Goal: Communication & Community: Answer question/provide support

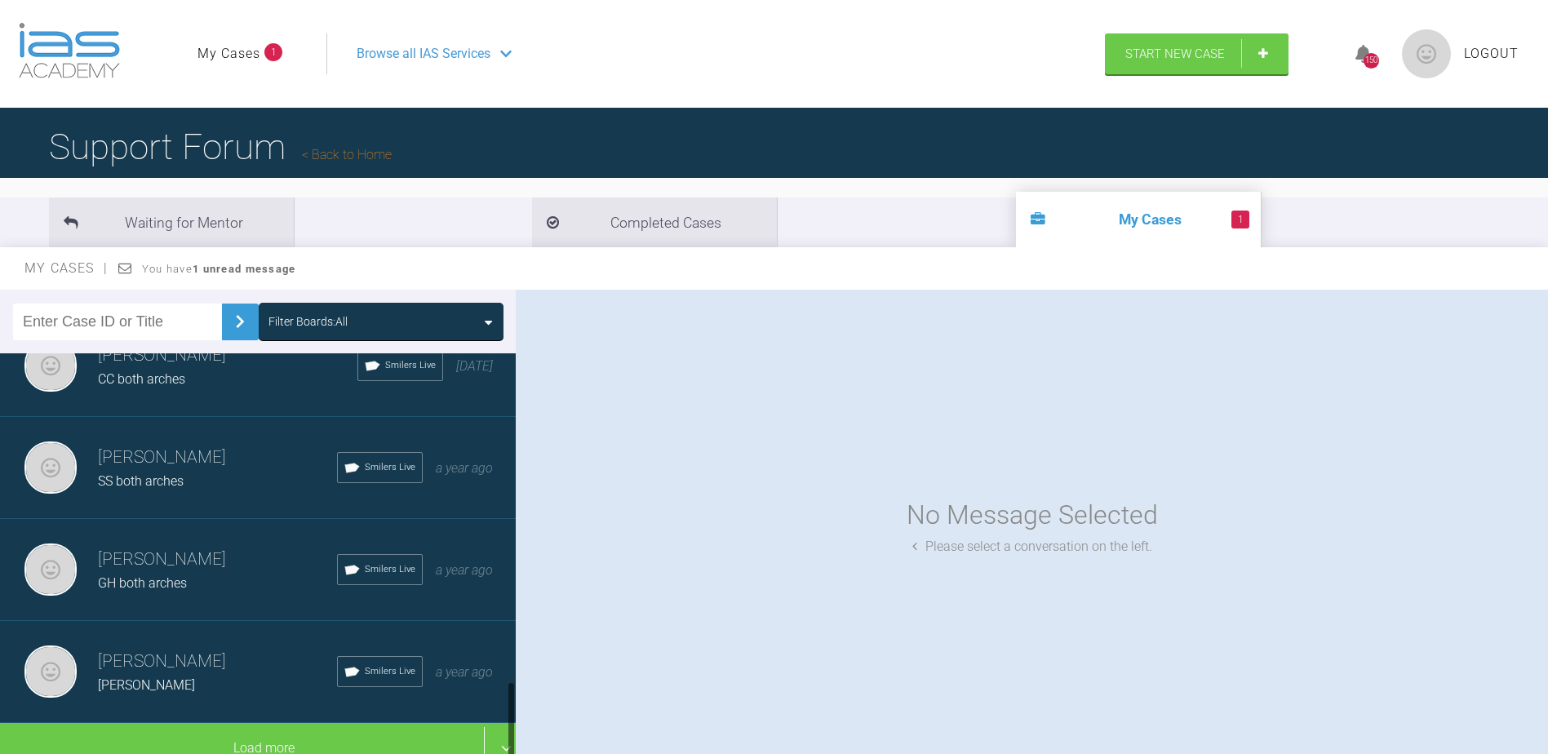
scroll to position [1683, 0]
click at [167, 553] on h3 "[PERSON_NAME]" at bounding box center [217, 560] width 239 height 28
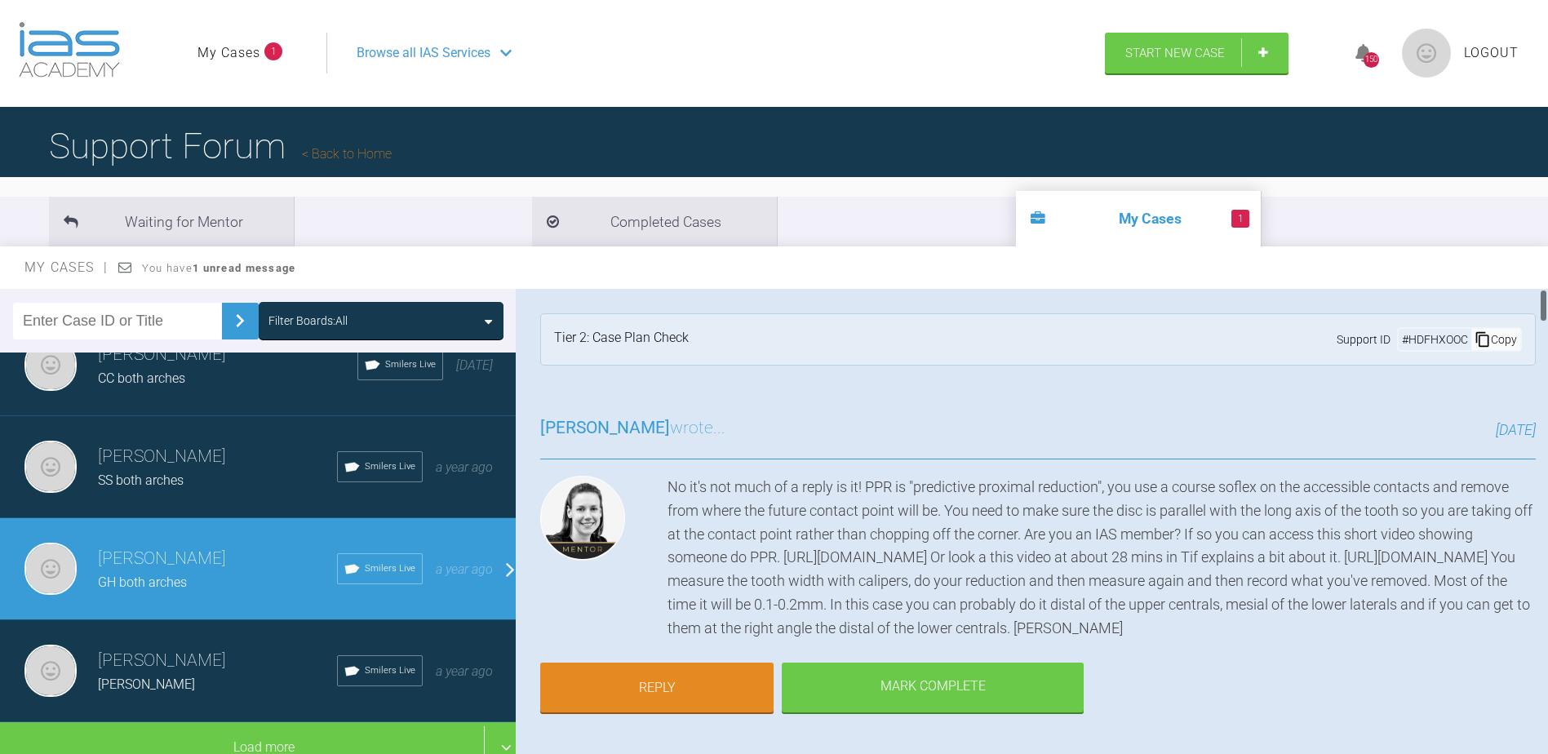
scroll to position [0, 0]
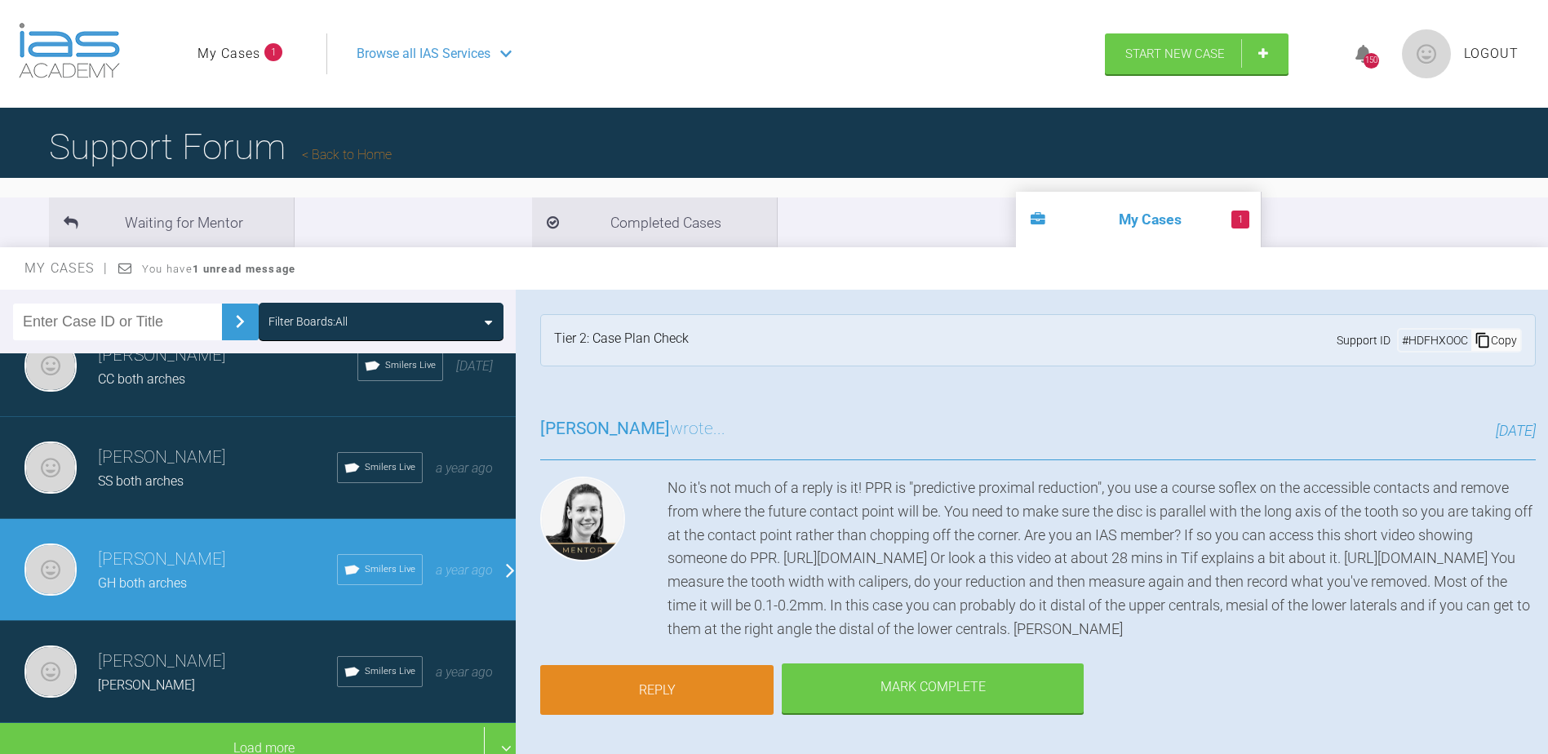
click at [669, 686] on link "Reply" at bounding box center [656, 690] width 233 height 51
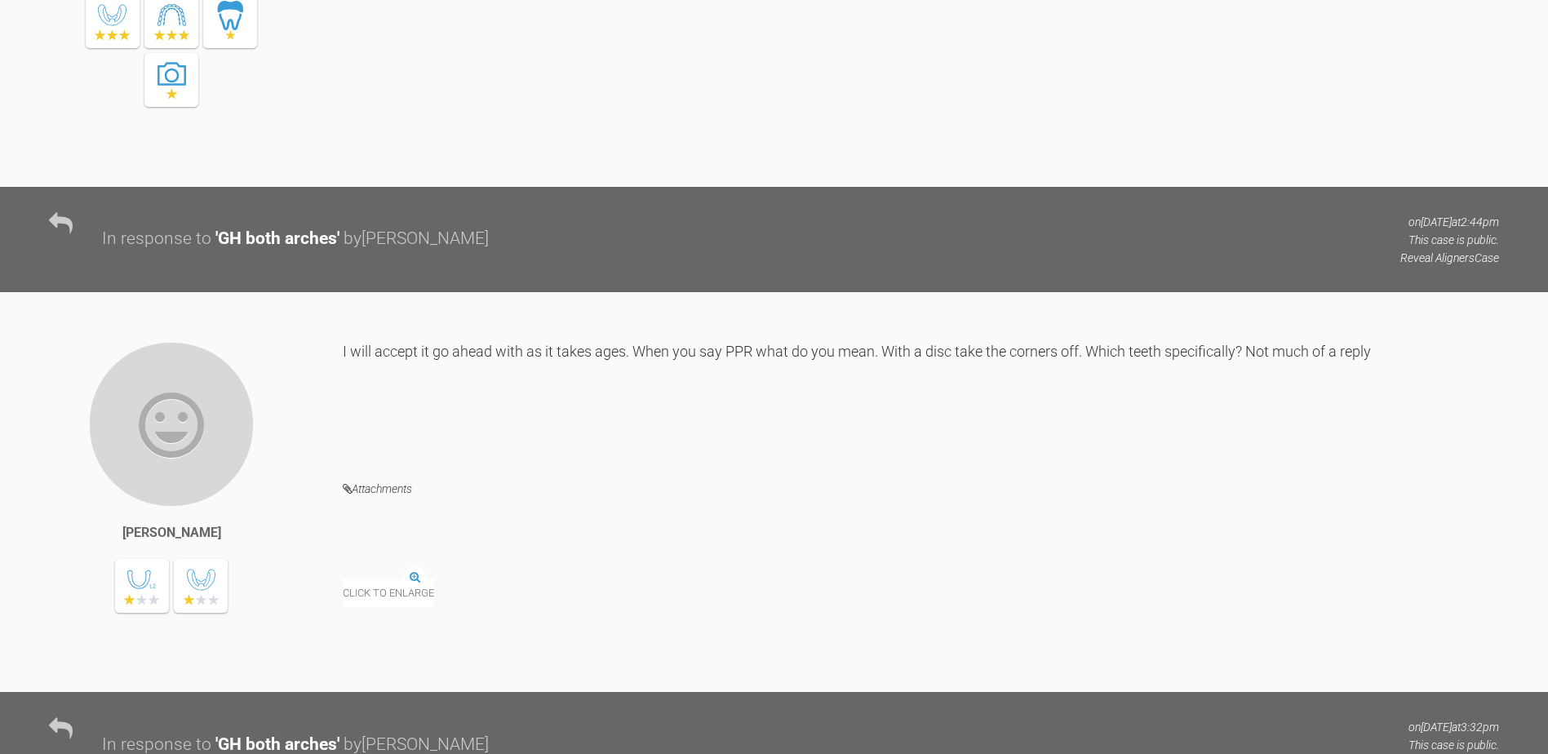
scroll to position [11315, 0]
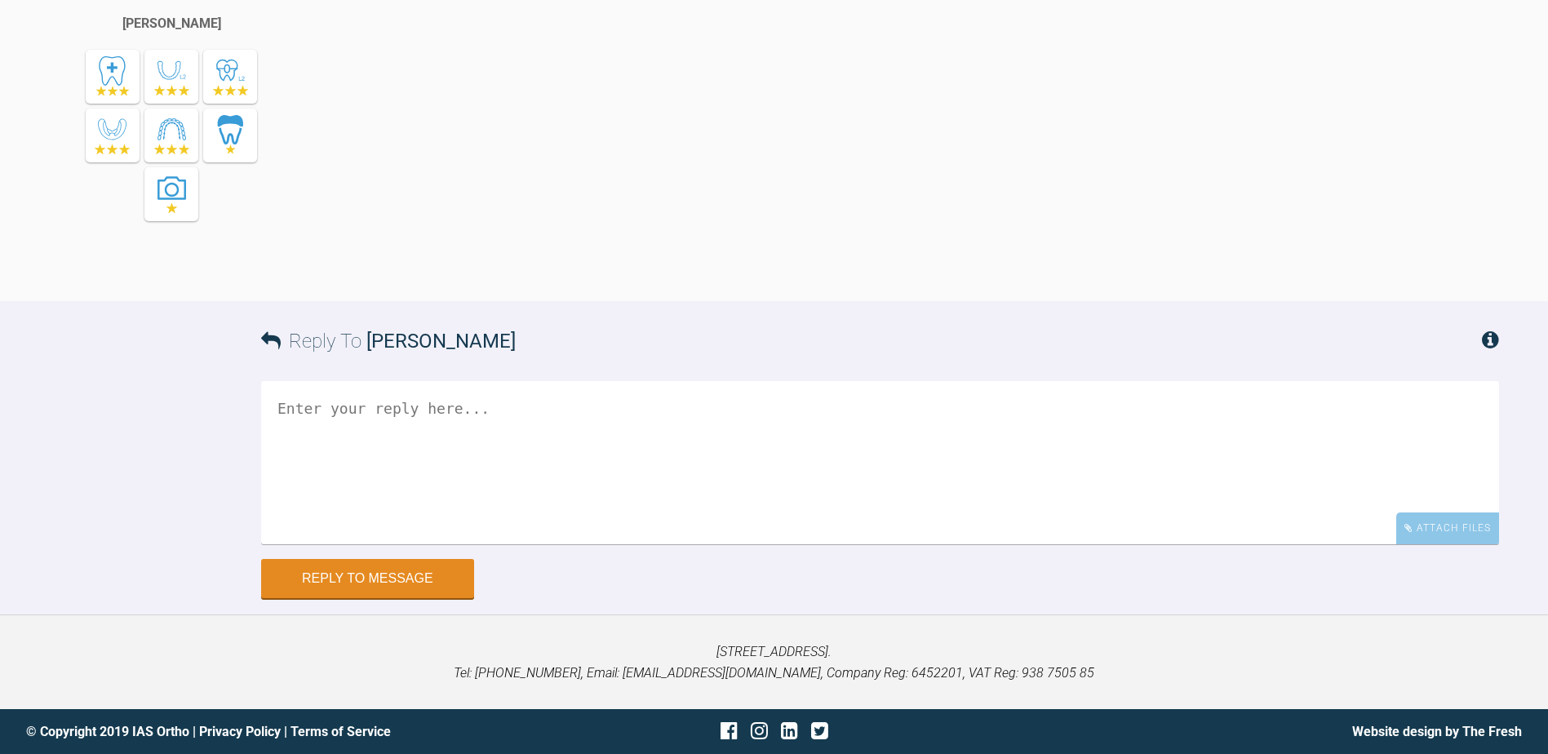
click at [397, 412] on textarea at bounding box center [880, 462] width 1238 height 163
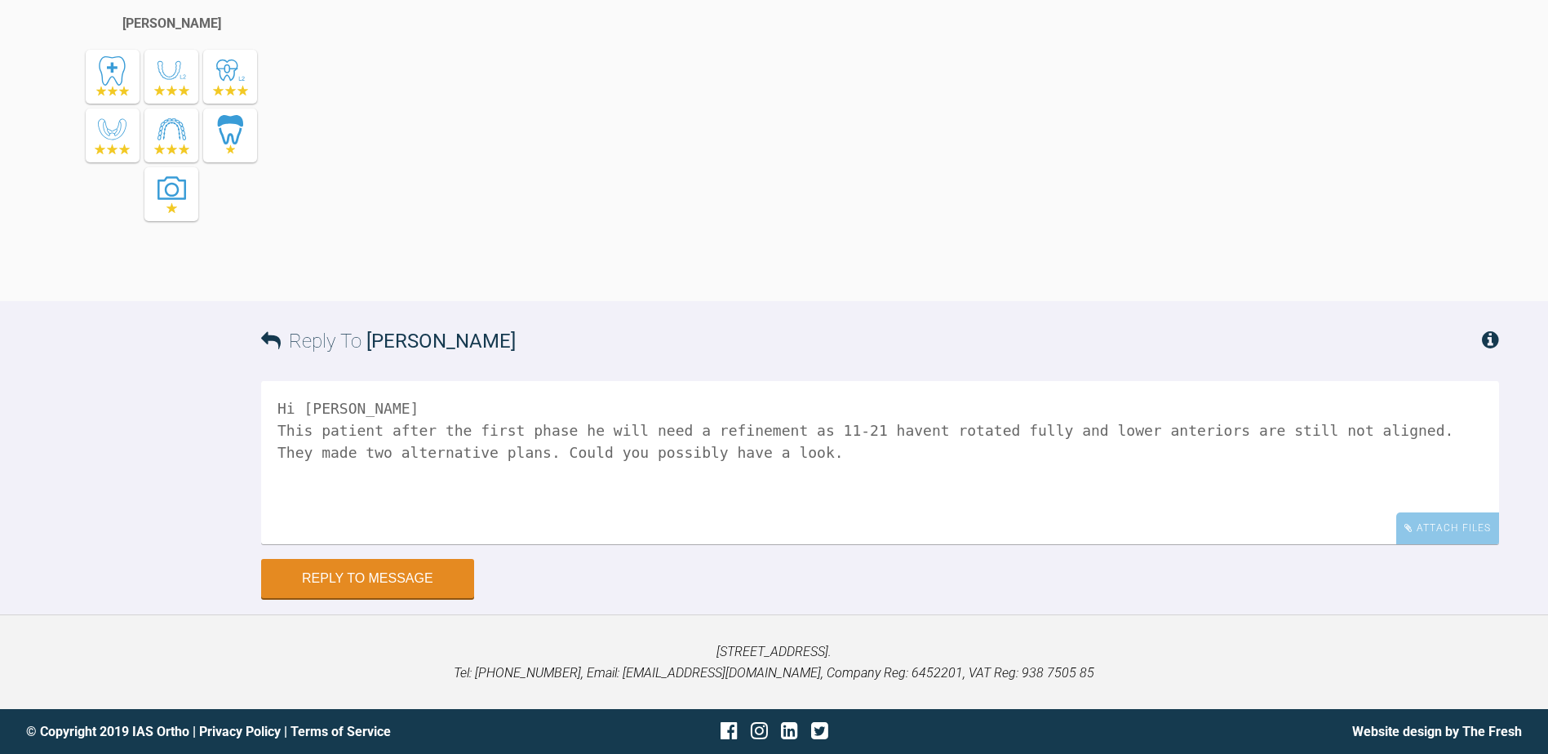
paste textarea "[URL][DOMAIN_NAME]"
type textarea "Hi [PERSON_NAME] This patient after the first phase he will need a refinement a…"
click at [386, 576] on button "Reply to Message" at bounding box center [367, 580] width 213 height 39
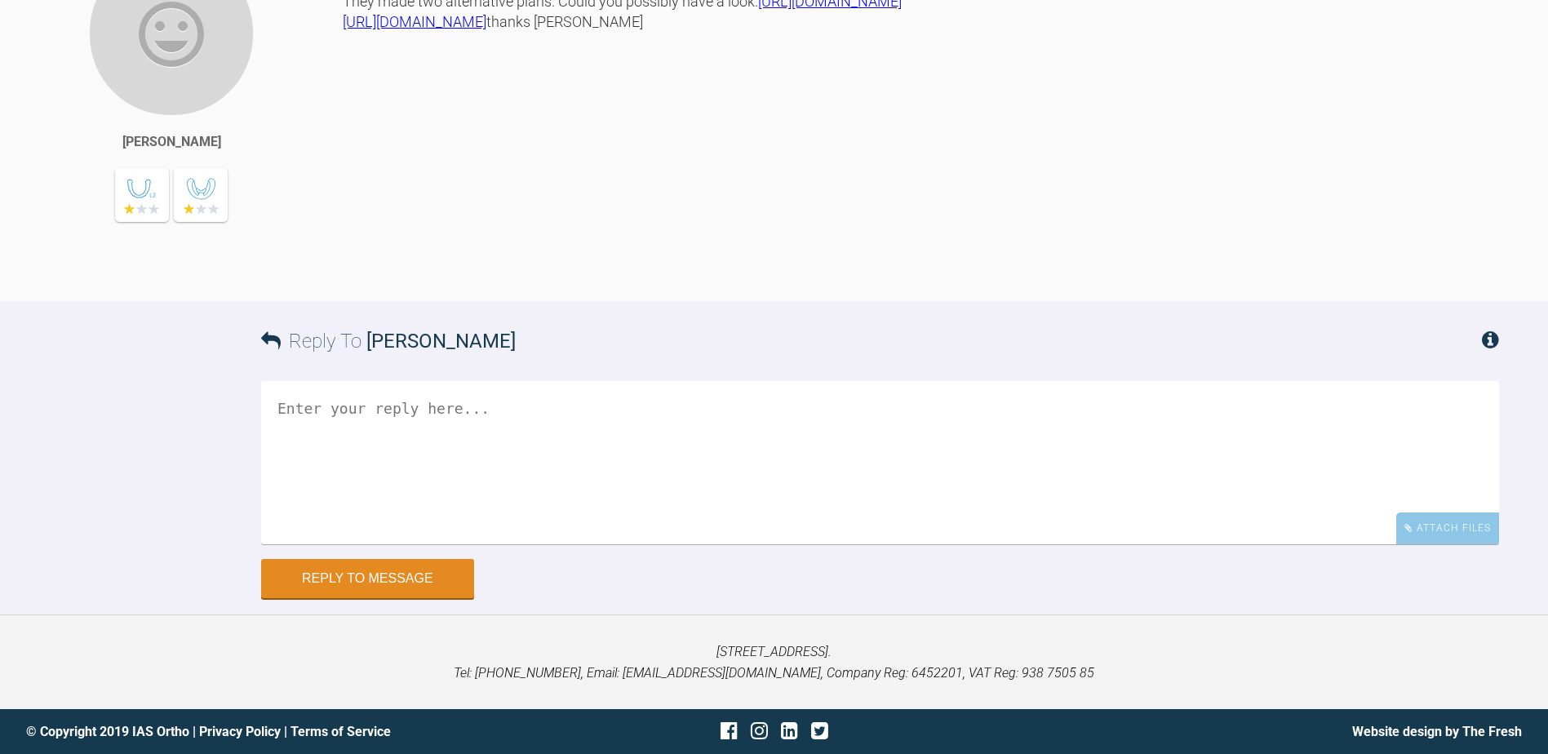
scroll to position [11821, 0]
click at [382, 454] on textarea at bounding box center [880, 462] width 1238 height 163
click at [373, 450] on textarea at bounding box center [880, 462] width 1238 height 163
type textarea "paid."
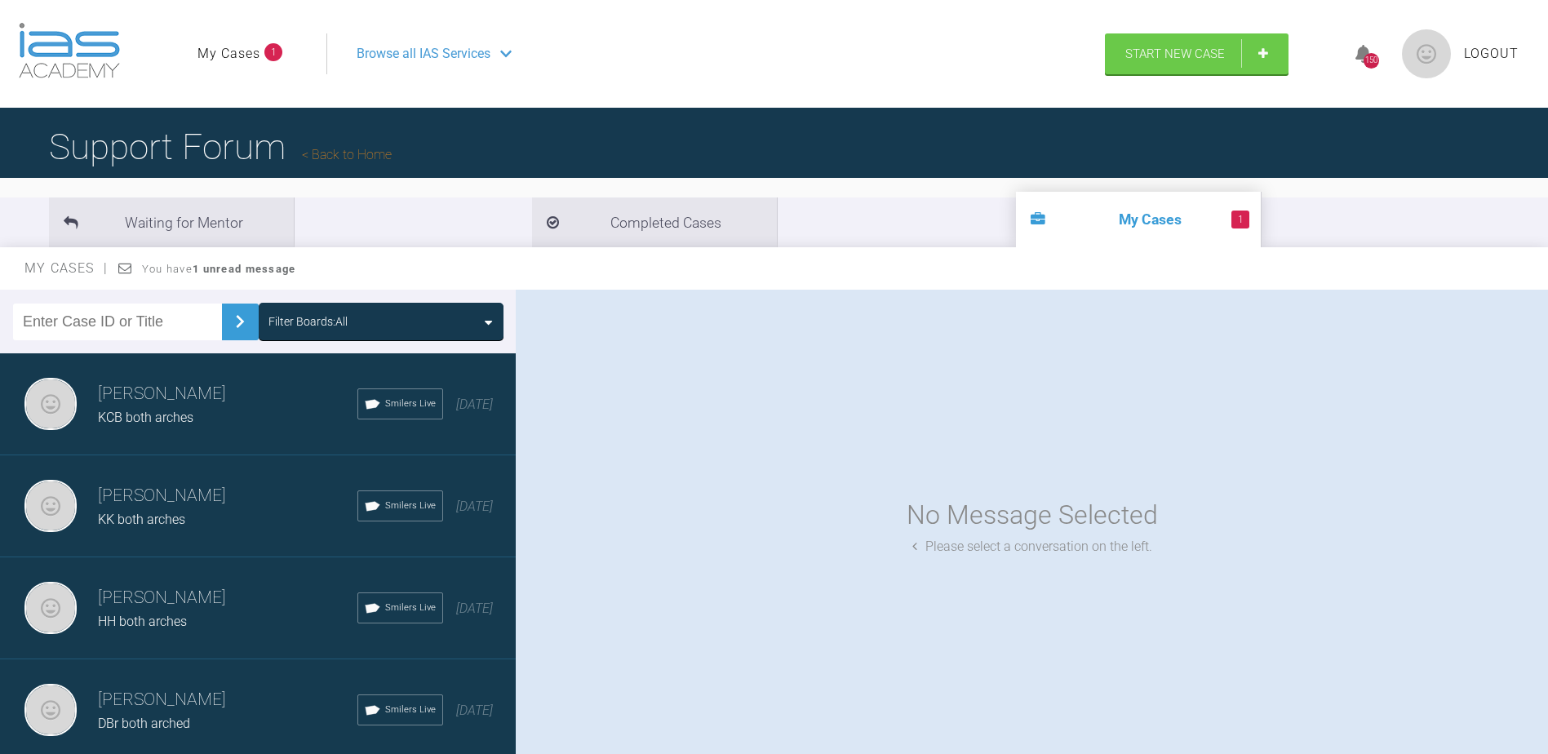
click at [1496, 63] on span "Logout" at bounding box center [1491, 53] width 55 height 21
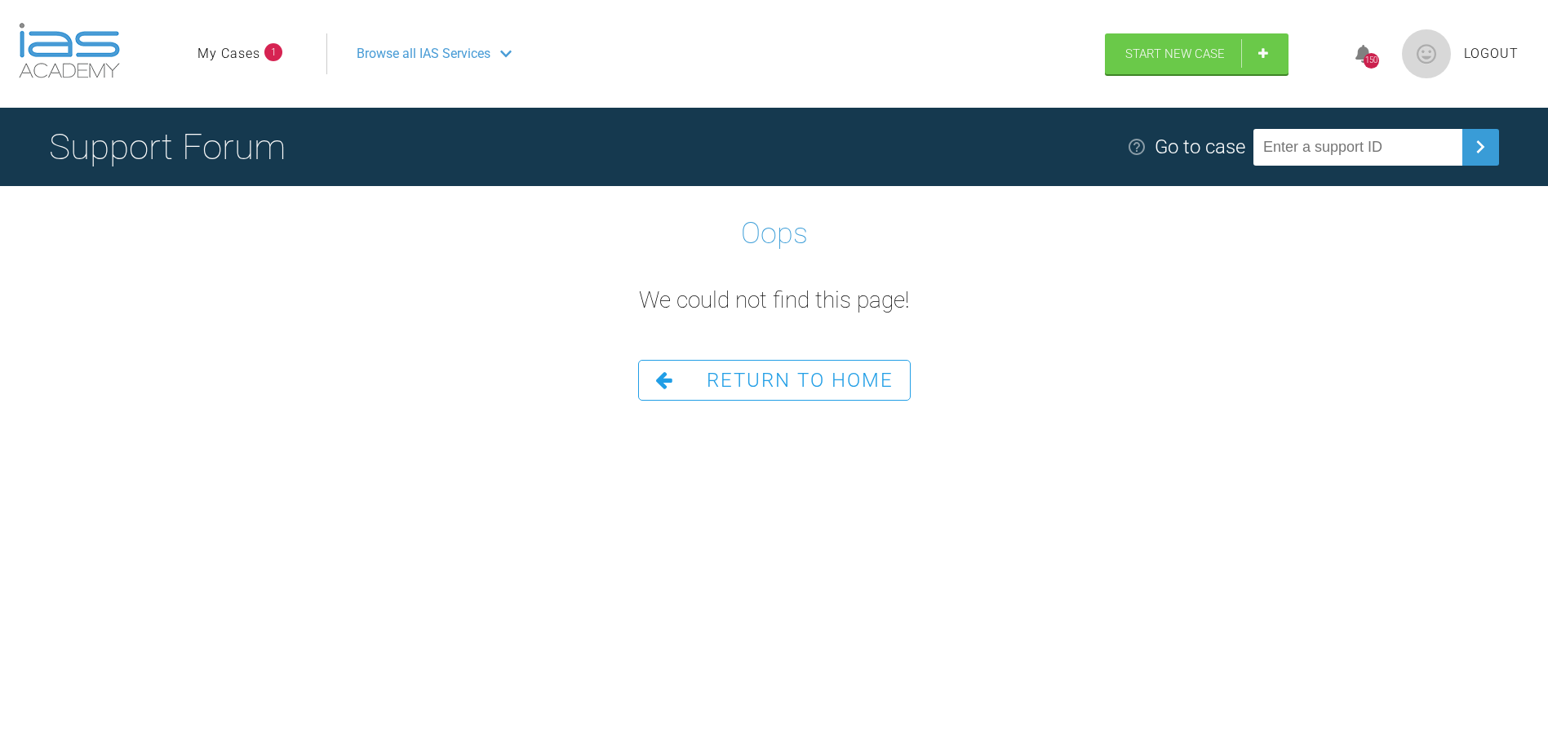
click at [240, 44] on link "My Cases" at bounding box center [228, 53] width 63 height 21
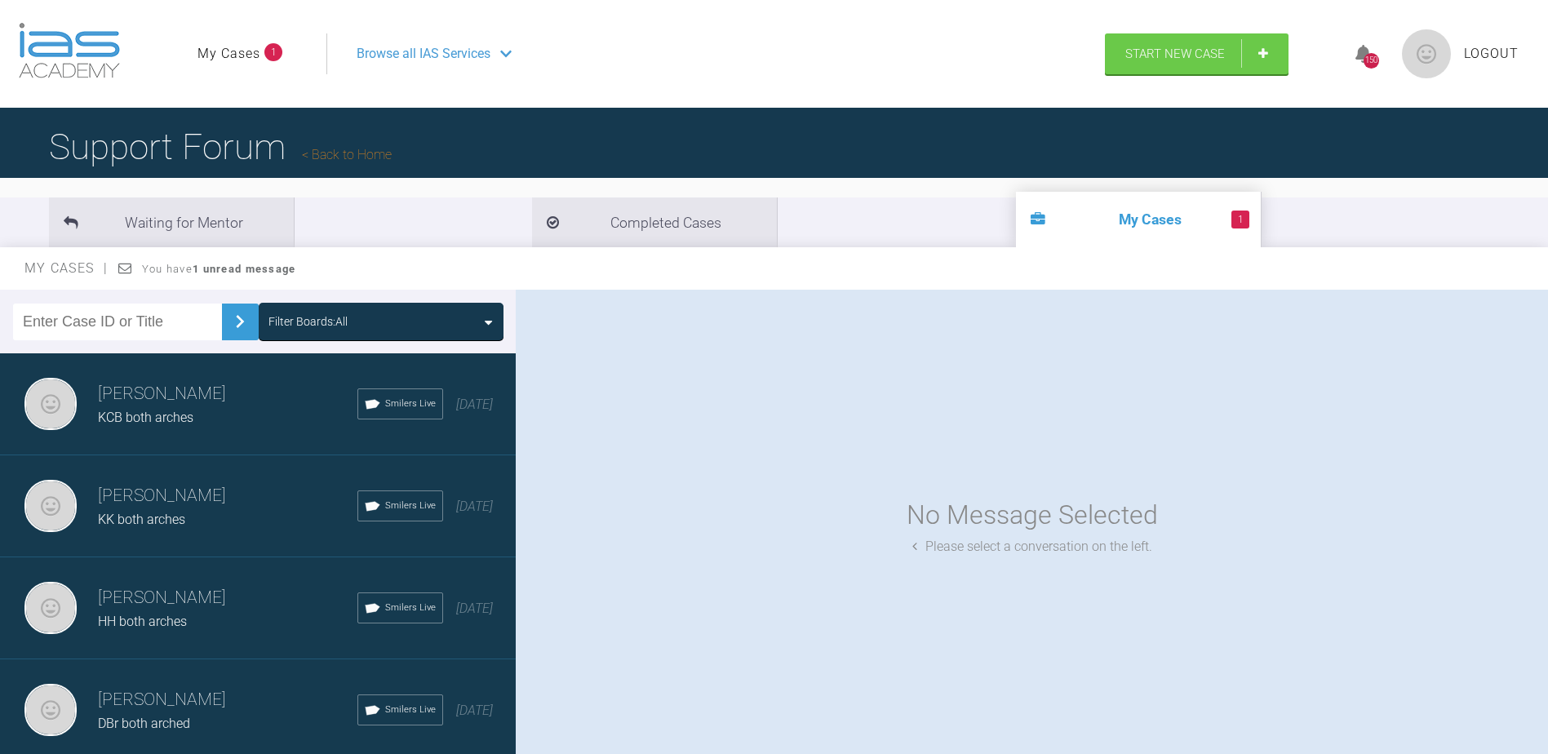
click at [1490, 46] on span "Logout" at bounding box center [1491, 53] width 55 height 21
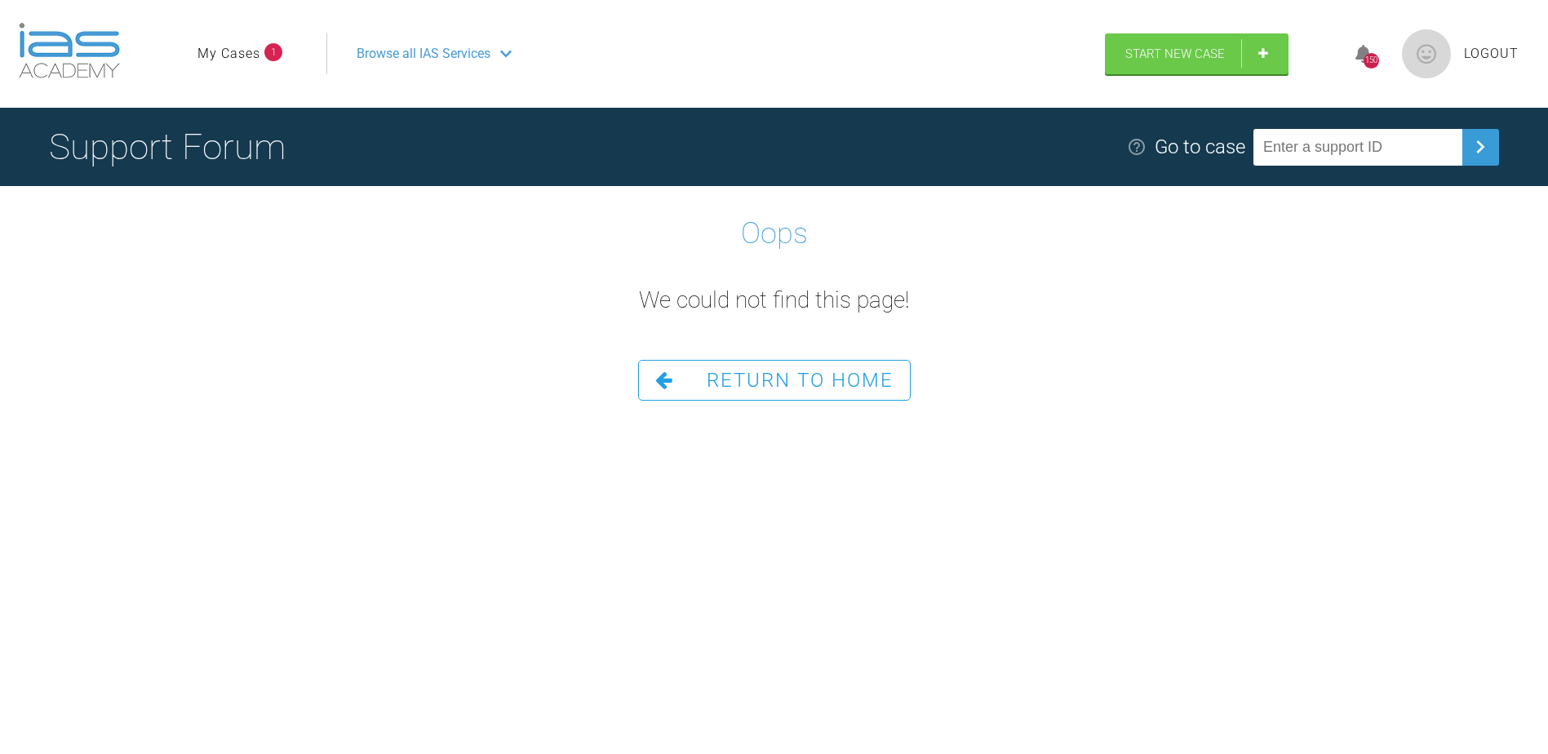
click at [772, 385] on span "Return To Home" at bounding box center [800, 380] width 187 height 23
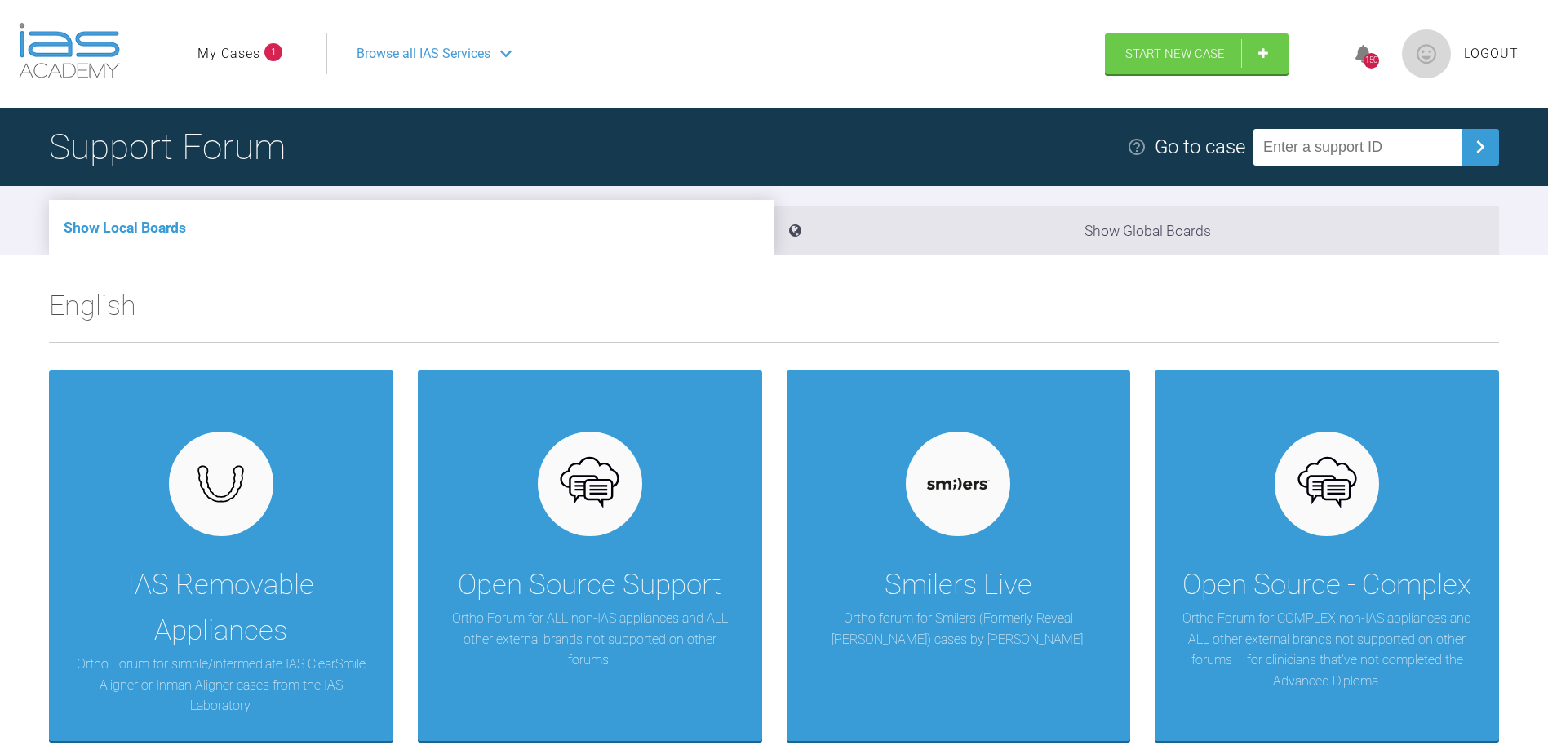
click at [246, 55] on link "My Cases" at bounding box center [228, 53] width 63 height 21
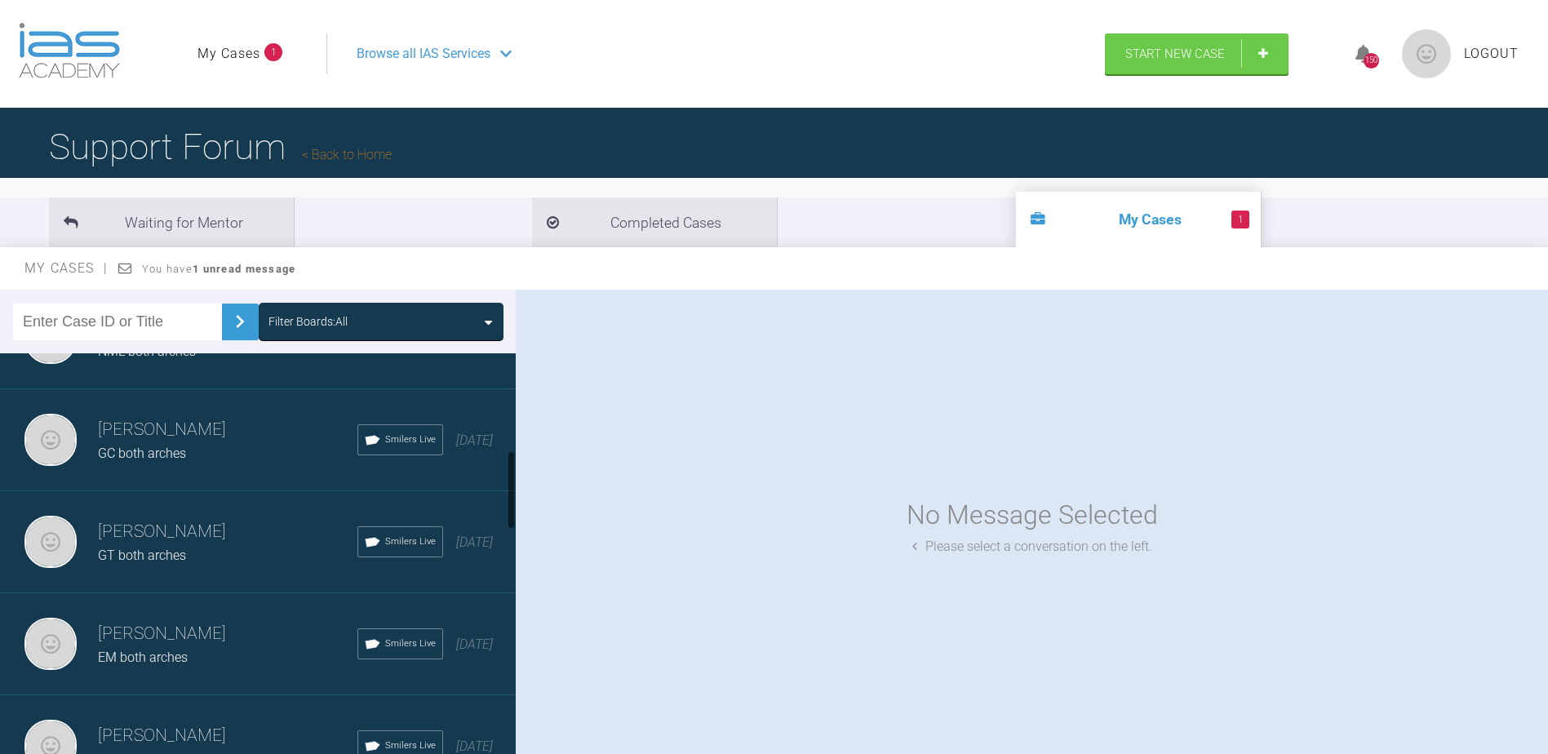
scroll to position [326, 0]
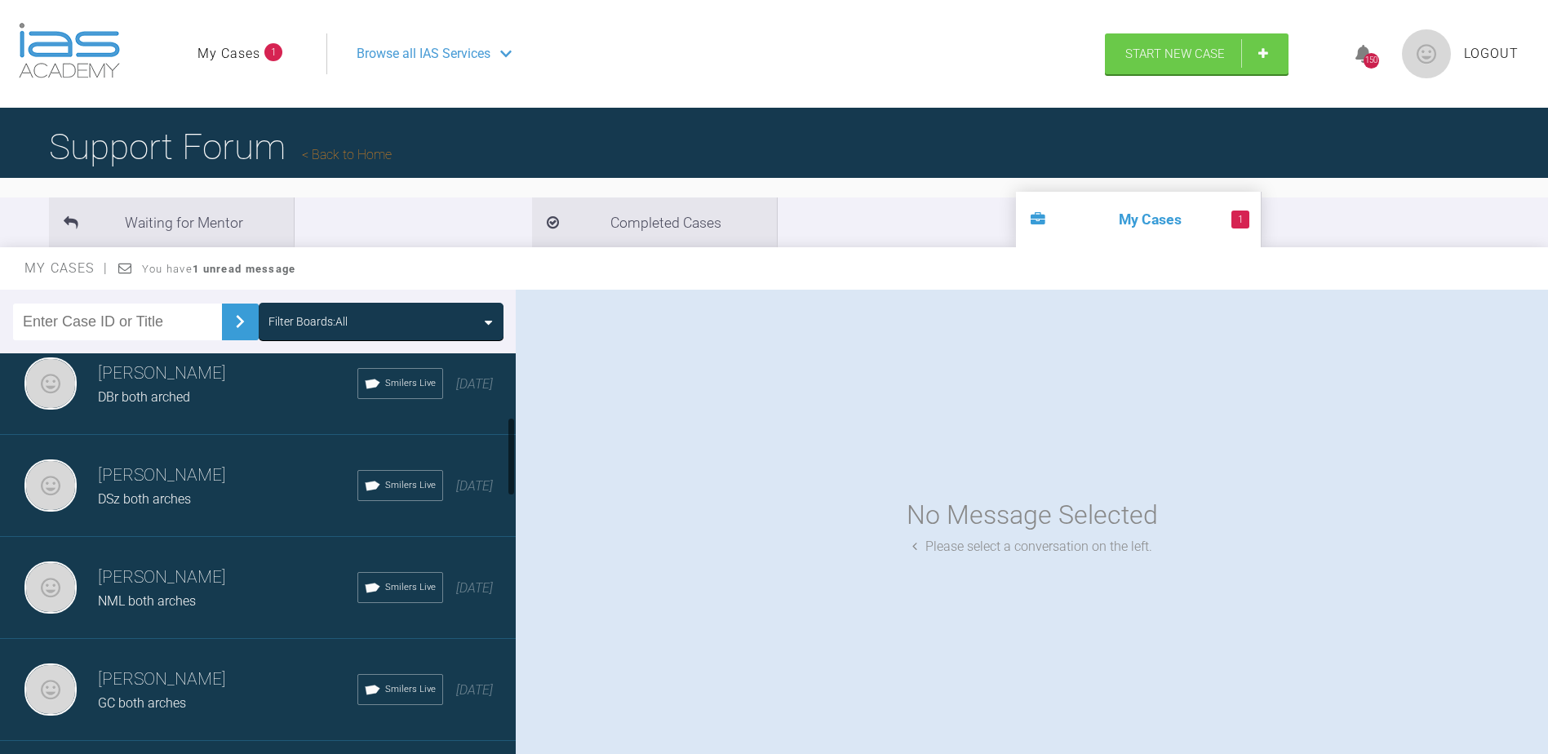
click at [1231, 225] on span "1" at bounding box center [1240, 220] width 18 height 18
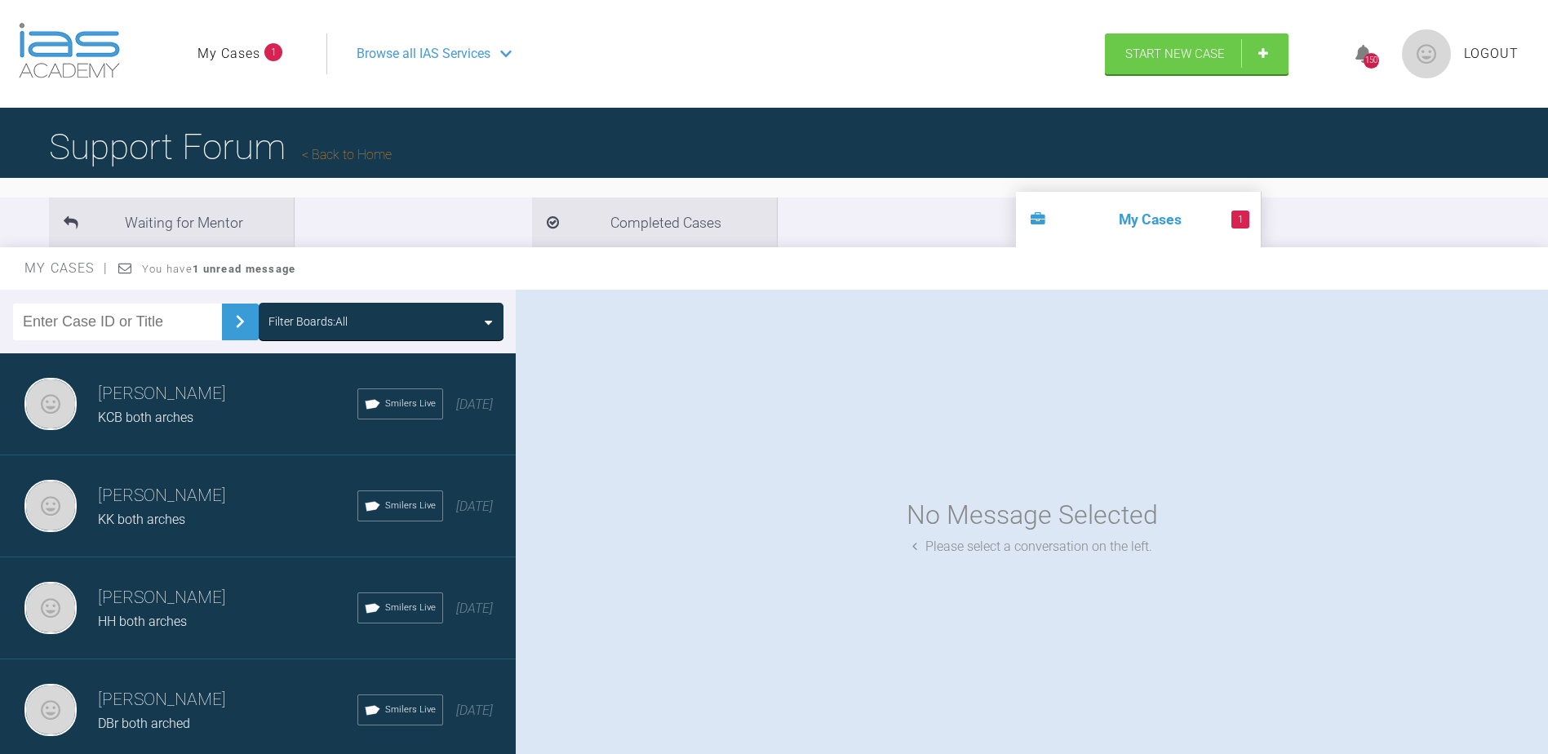
click at [135, 332] on input "text" at bounding box center [117, 322] width 209 height 37
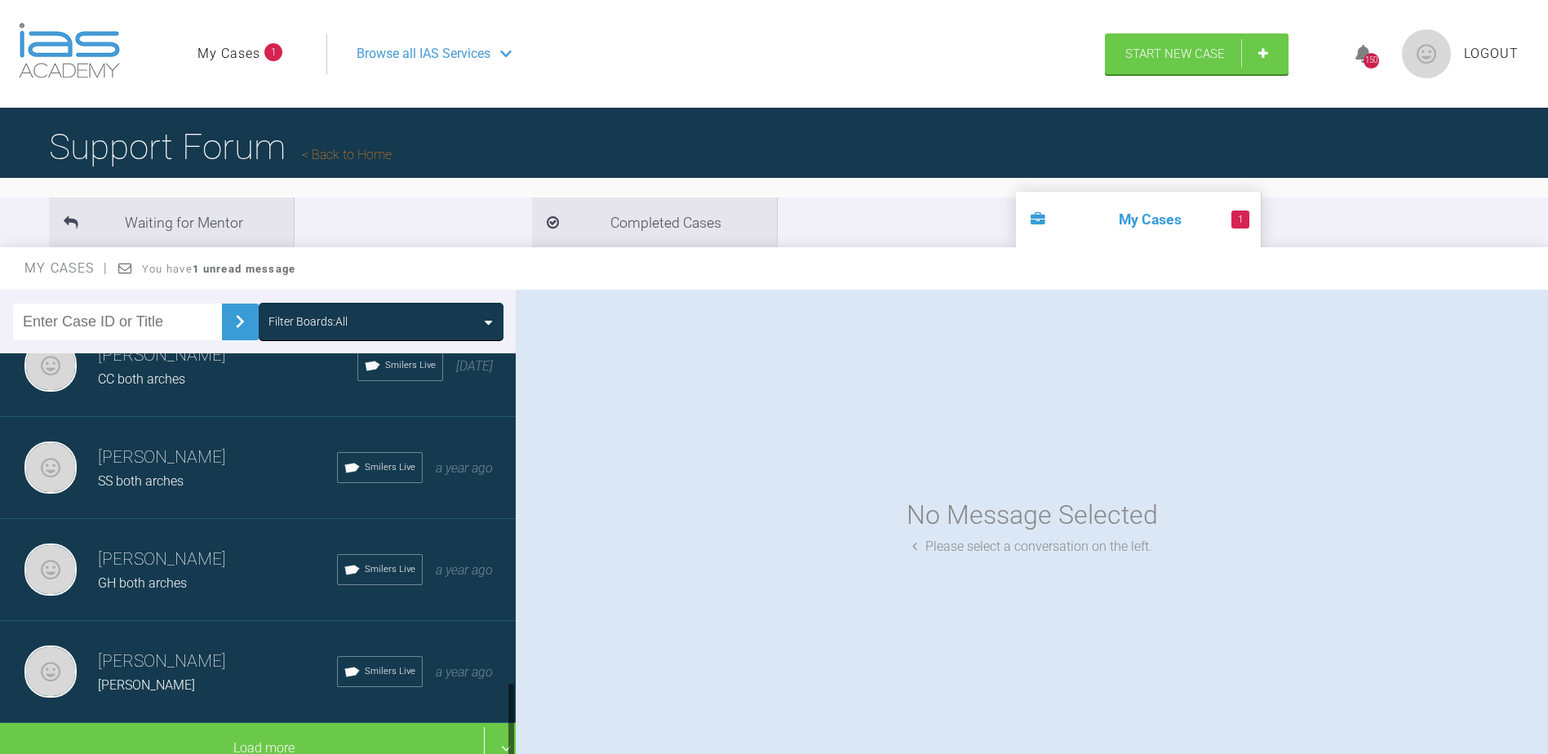
click at [126, 323] on input "text" at bounding box center [117, 322] width 209 height 37
type input "kl"
